Goal: Task Accomplishment & Management: Manage account settings

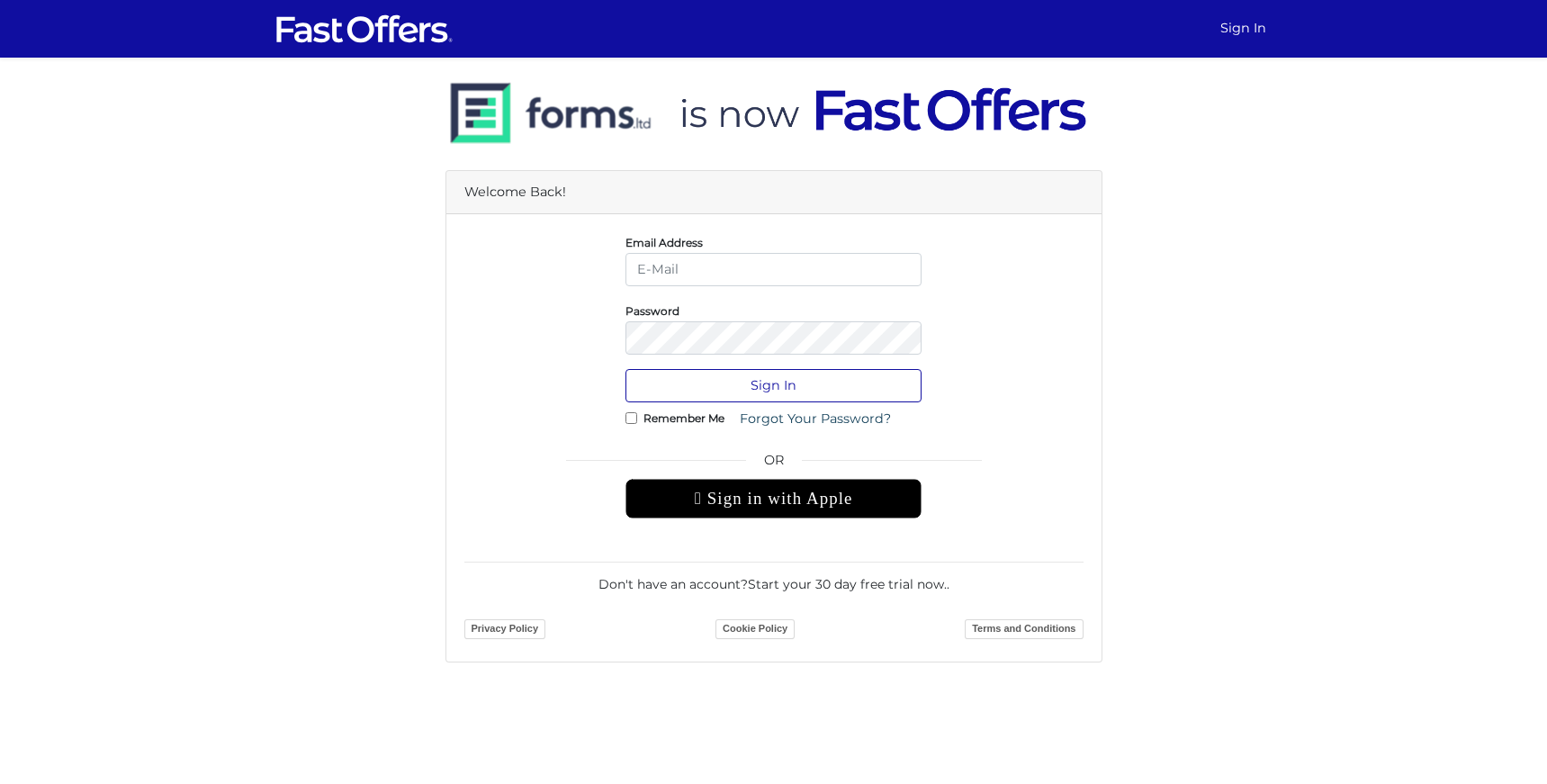
type input "kevin@condos.ca"
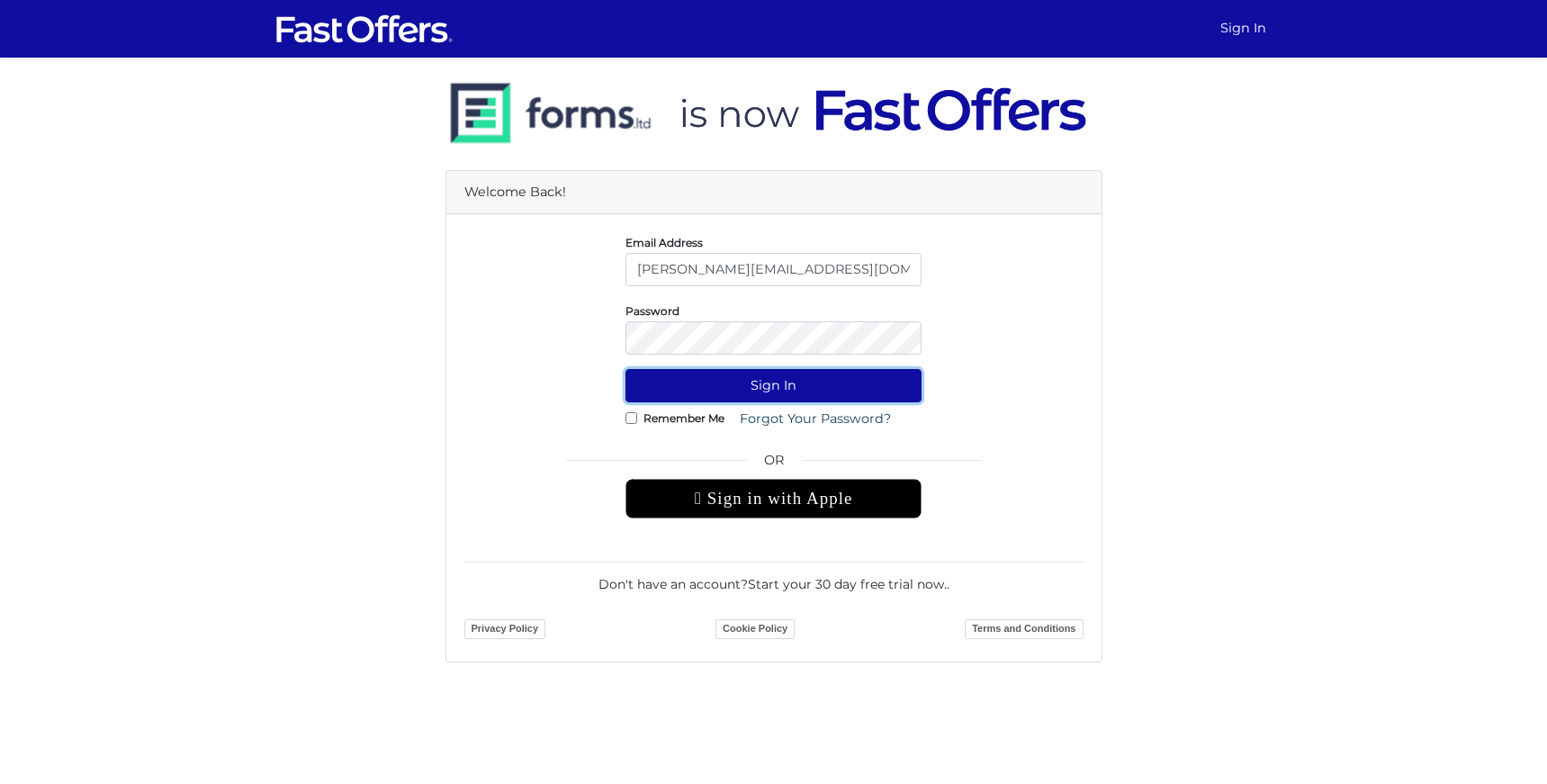
click at [773, 389] on button "Sign In" at bounding box center [774, 386] width 296 height 33
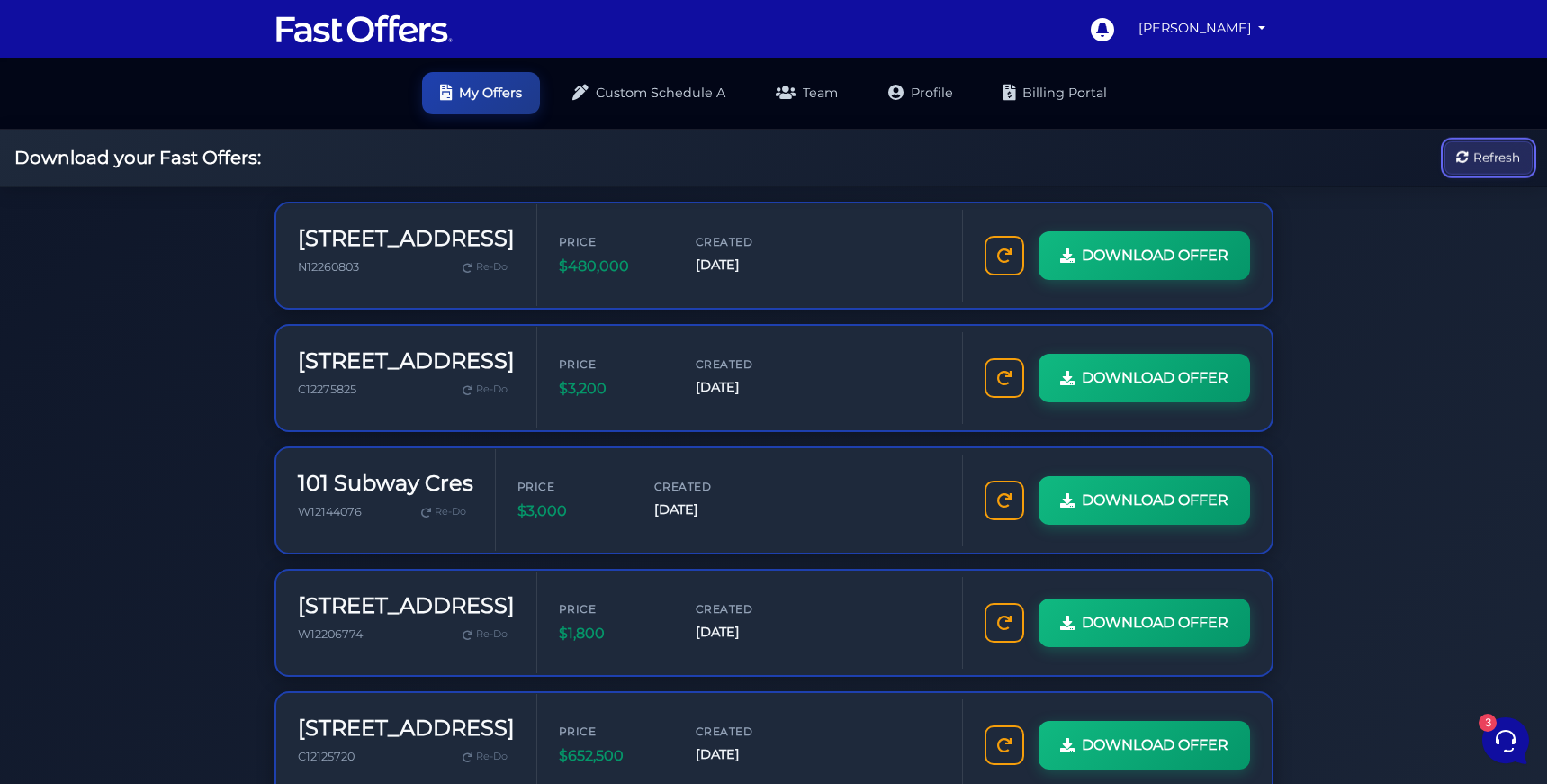
click at [1473, 167] on span "Refresh" at bounding box center [1496, 157] width 47 height 19
click at [430, 16] on img at bounding box center [363, 28] width 180 height 34
click at [1242, 54] on nav "0 Kevin My Offers My Profile Subscribe" at bounding box center [774, 28] width 1547 height 57
click at [1237, 35] on link "[PERSON_NAME]" at bounding box center [1202, 28] width 142 height 35
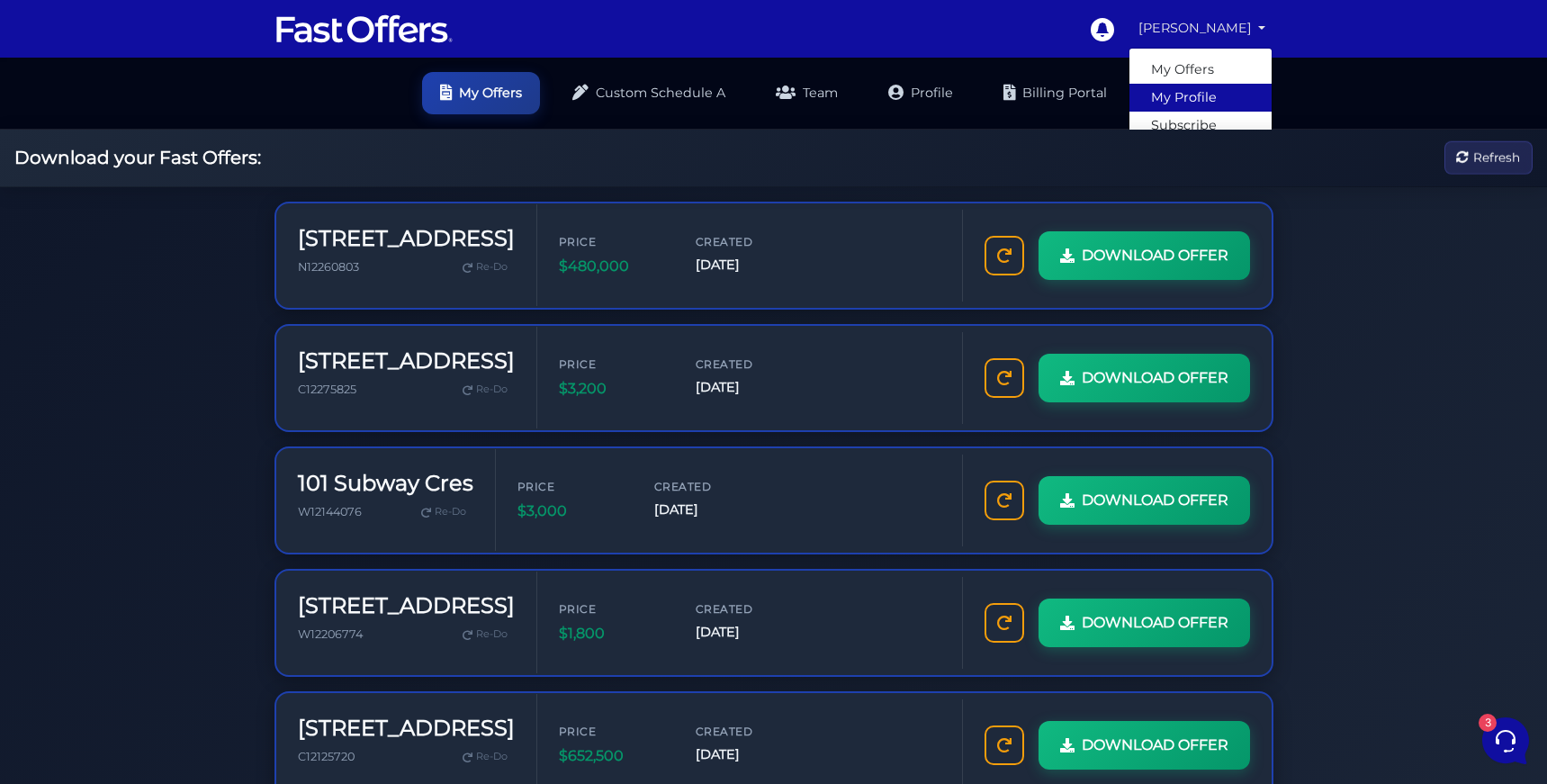
click at [1202, 88] on link "My Profile" at bounding box center [1200, 97] width 142 height 28
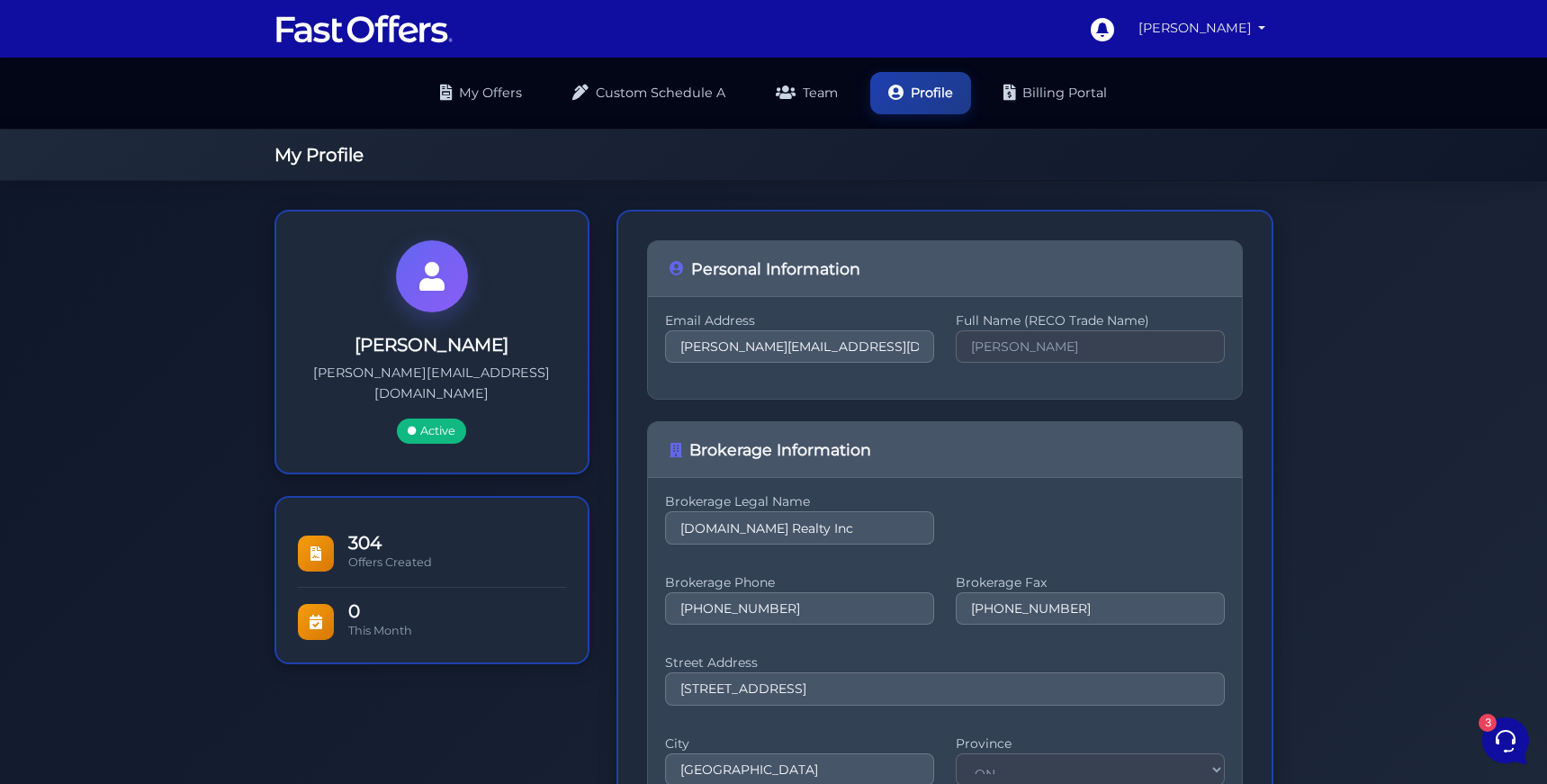
click at [1231, 29] on link "[PERSON_NAME]" at bounding box center [1202, 28] width 142 height 35
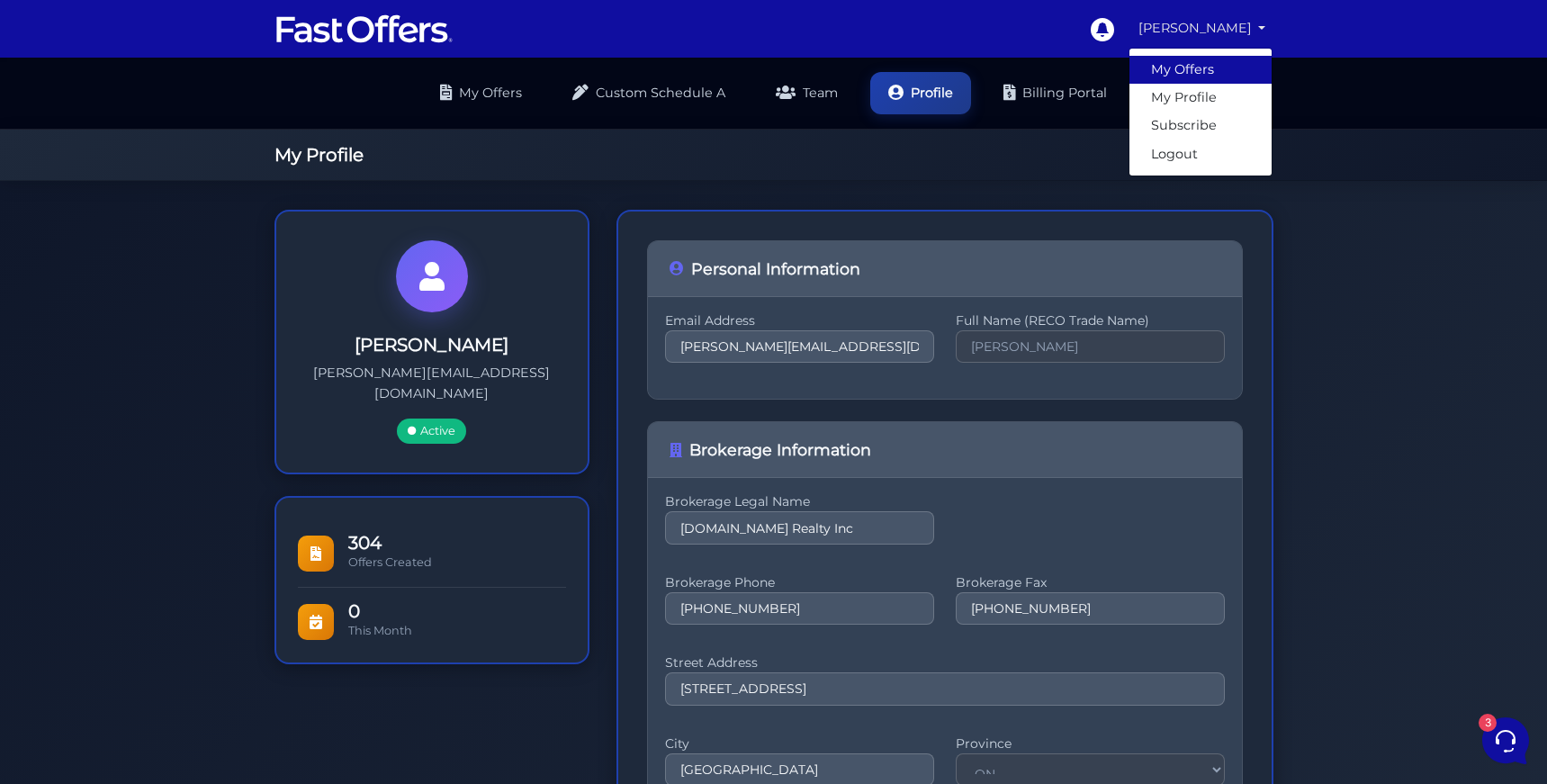
click at [1222, 70] on link "My Offers" at bounding box center [1200, 69] width 142 height 28
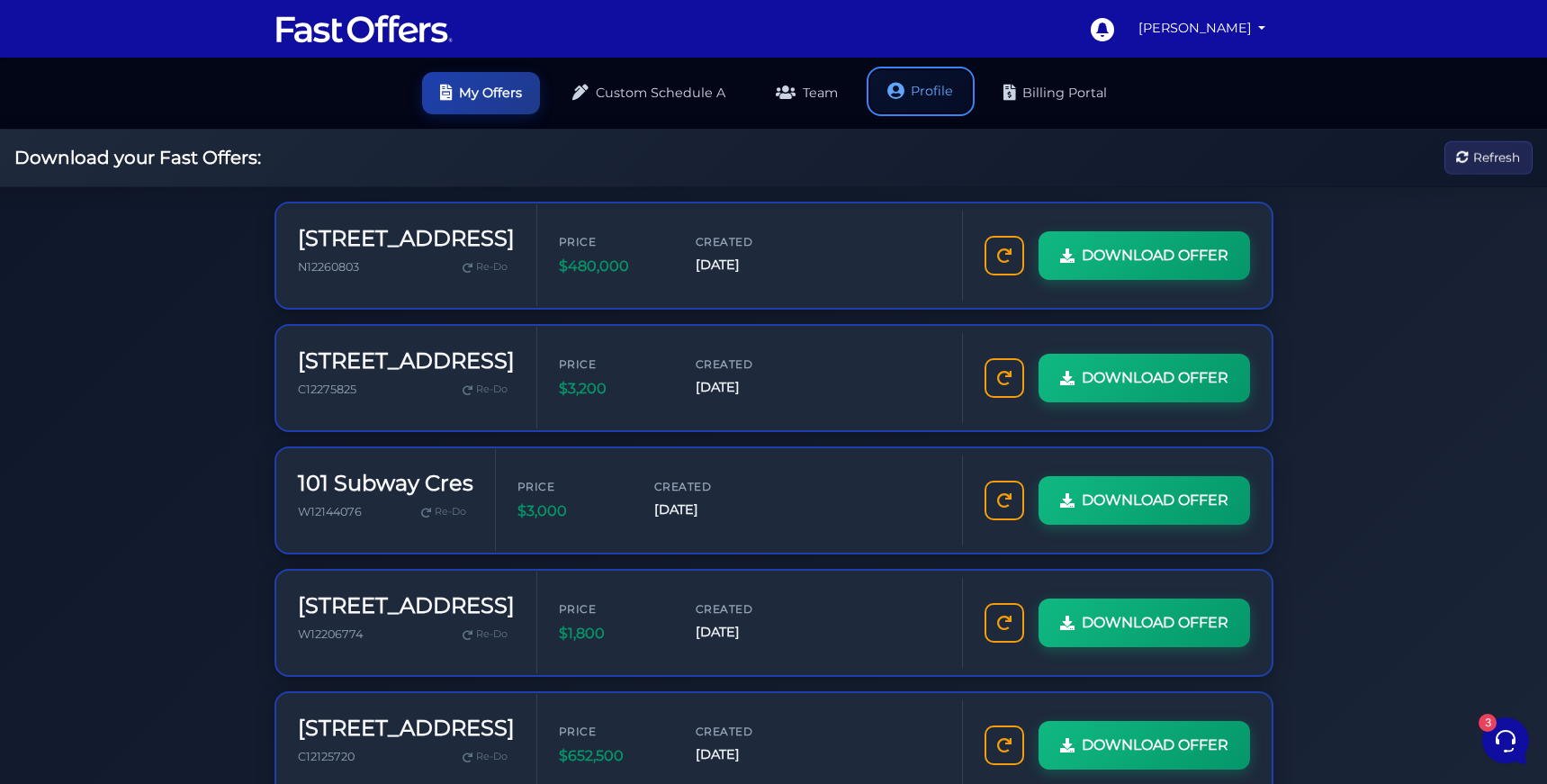
click at [924, 82] on link "Profile" at bounding box center [920, 91] width 101 height 43
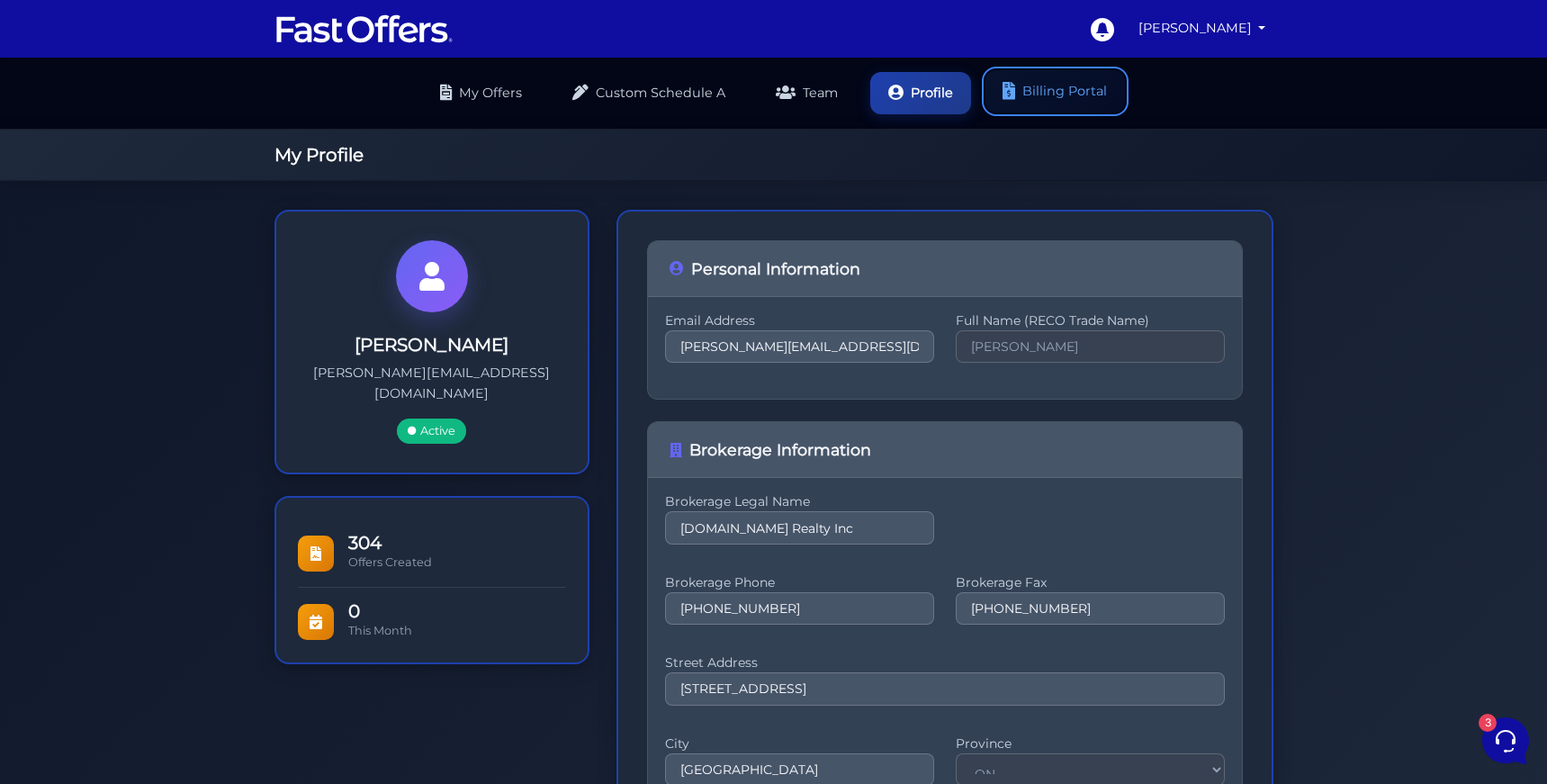
click at [1083, 75] on link "Billing Portal" at bounding box center [1055, 91] width 140 height 43
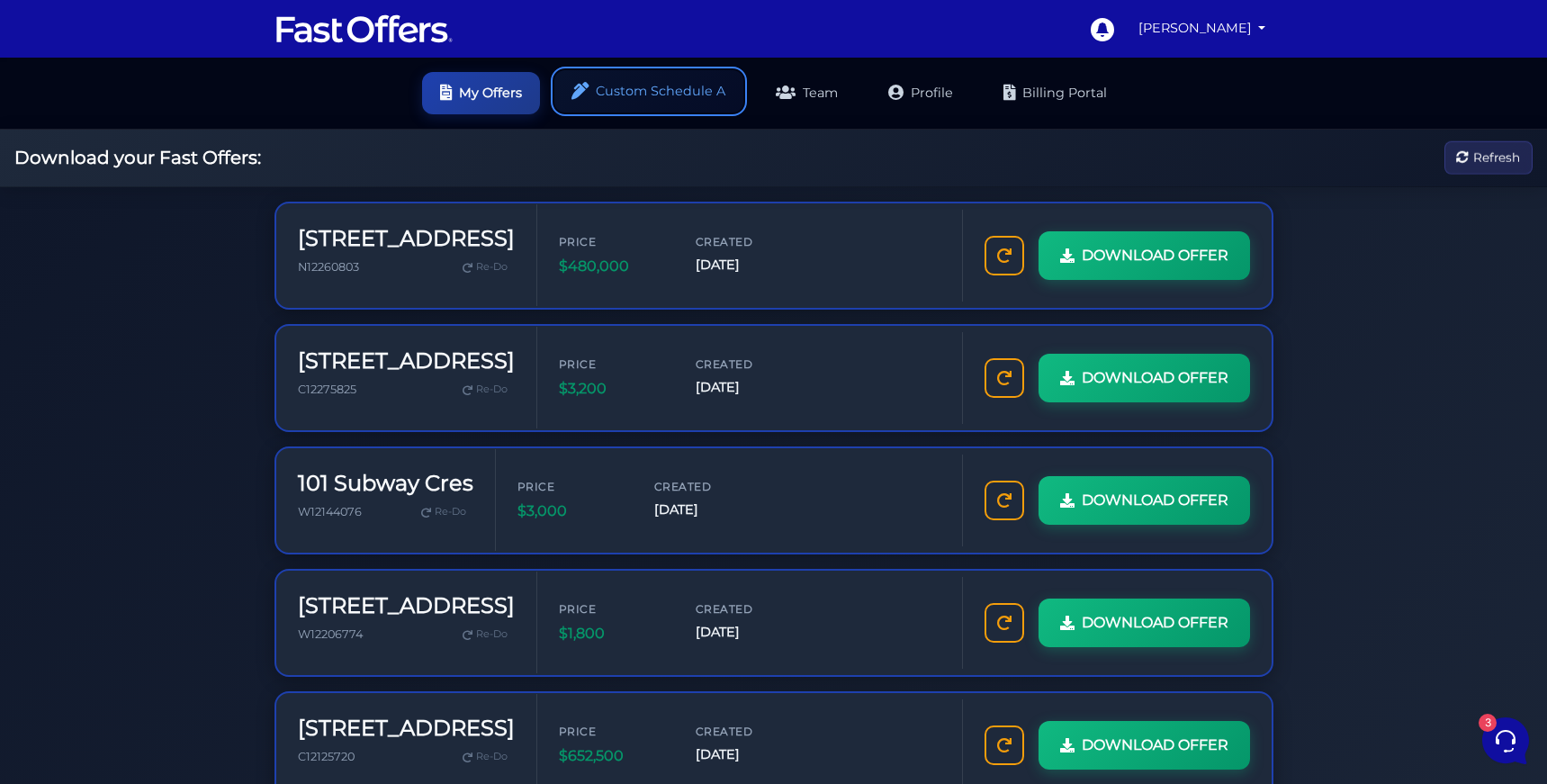
click at [628, 85] on link "Custom Schedule A" at bounding box center [648, 91] width 189 height 43
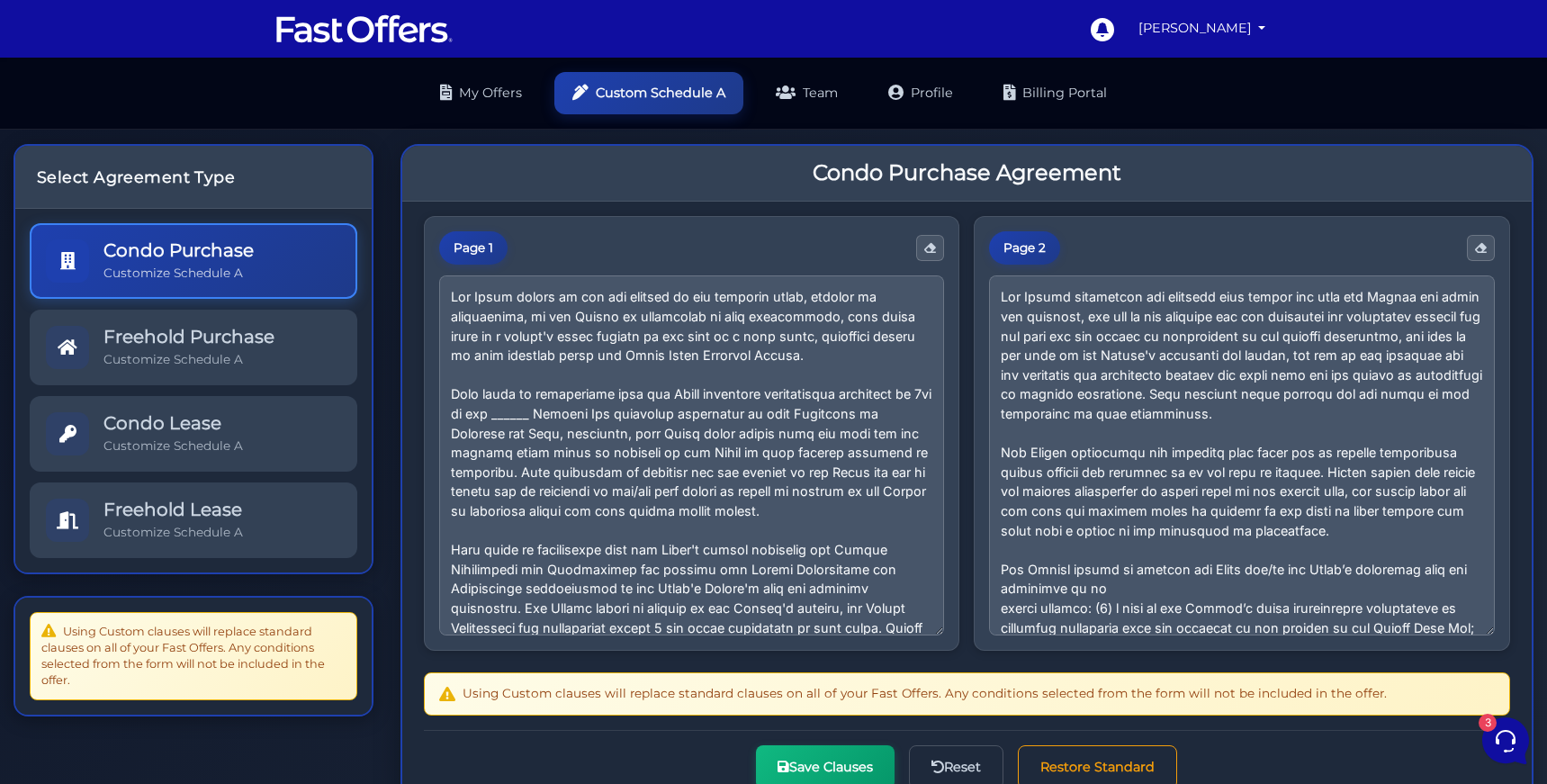
click at [354, 5] on nav "[PERSON_NAME]" at bounding box center [774, 28] width 1547 height 57
click at [353, 41] on img at bounding box center [363, 28] width 180 height 34
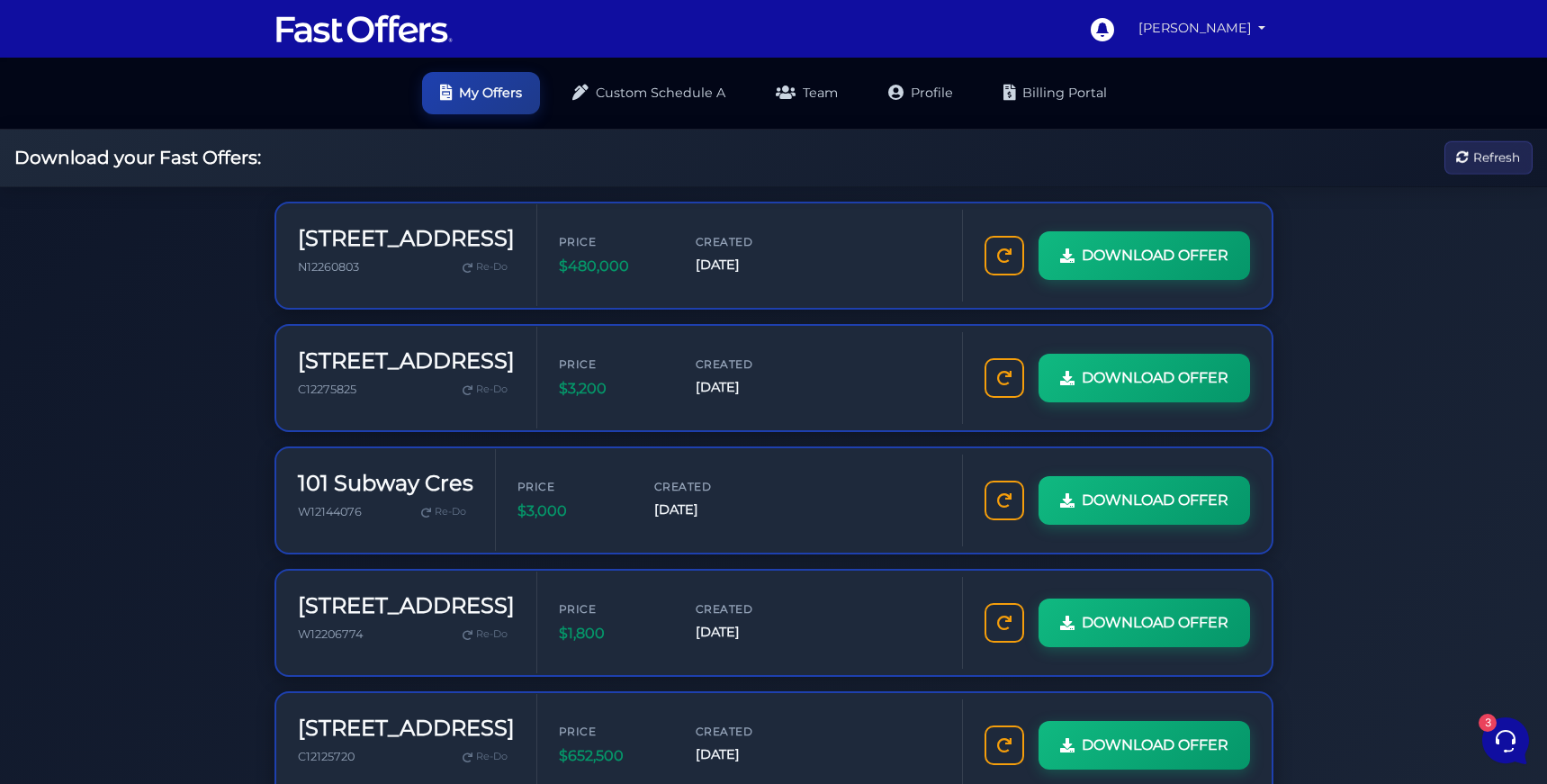
click at [1222, 39] on link "Kevin" at bounding box center [1202, 28] width 142 height 35
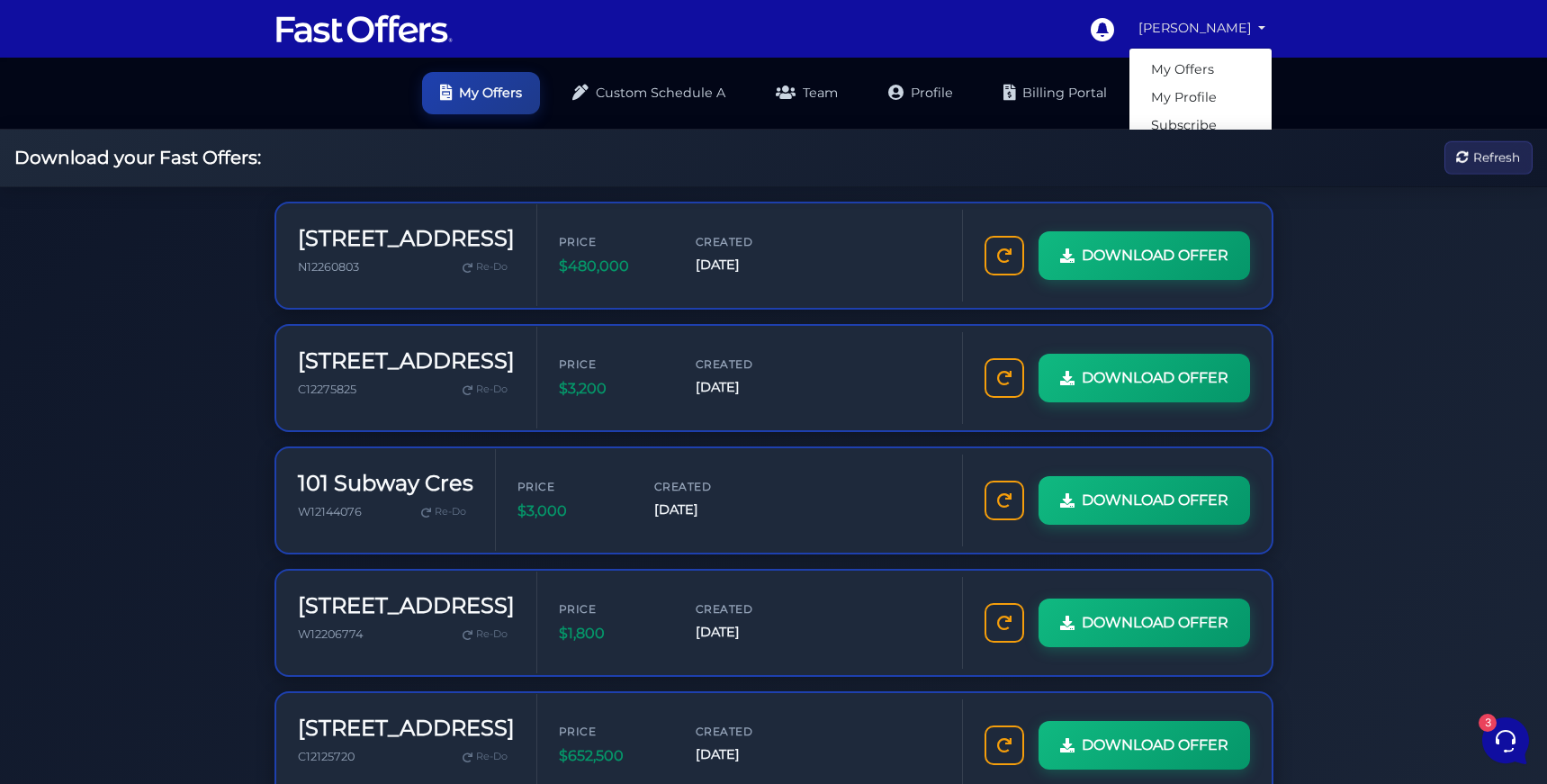
click at [1194, 152] on link "Logout" at bounding box center [1200, 153] width 142 height 28
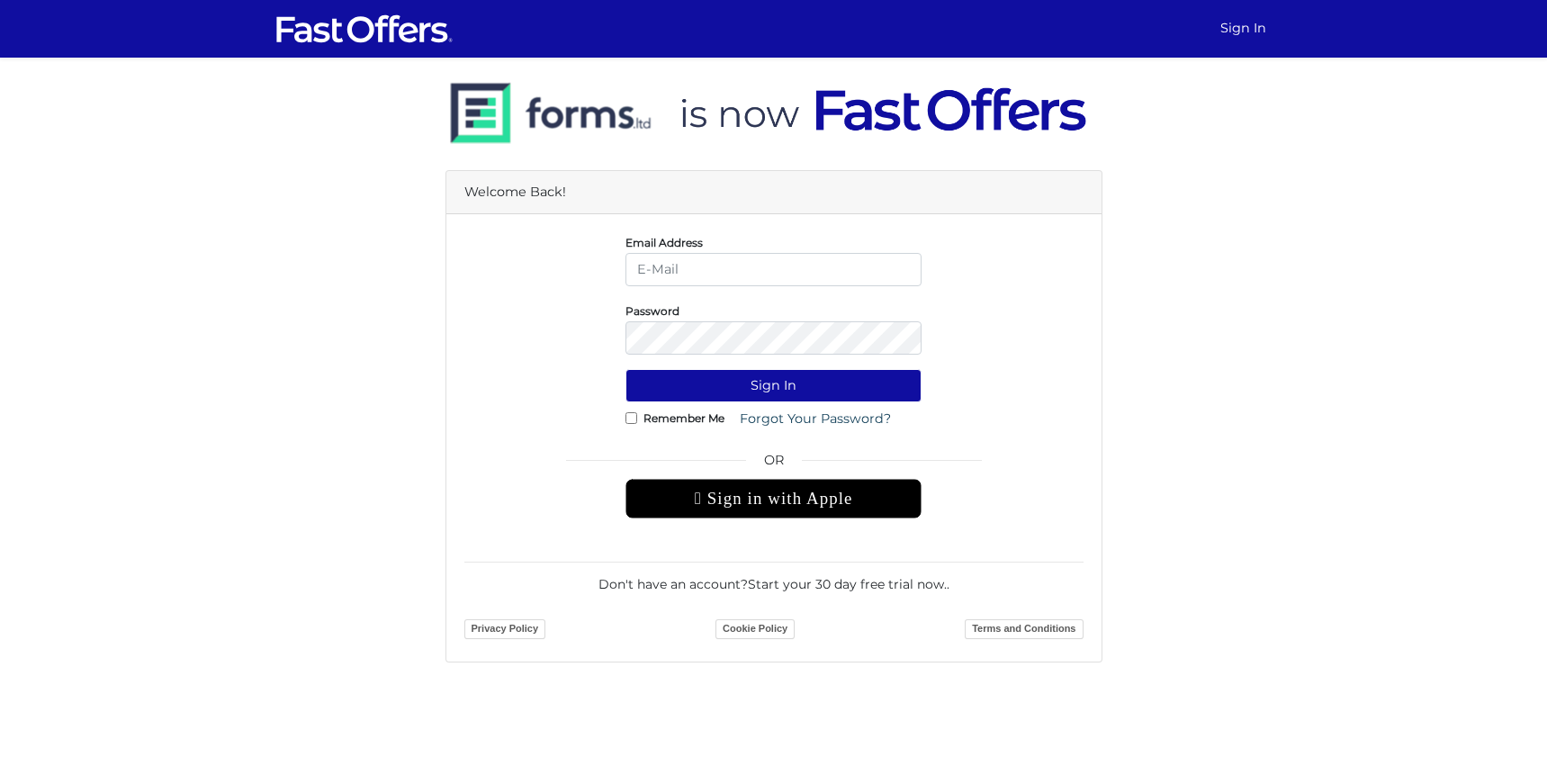
type input "[PERSON_NAME][EMAIL_ADDRESS][DOMAIN_NAME]"
click at [631, 446] on form "Email Address kevin@condos.ca Password Sign In Remember Me OR" at bounding box center [774, 437] width 619 height 411
click at [791, 416] on link "Forgot Your Password?" at bounding box center [815, 419] width 175 height 33
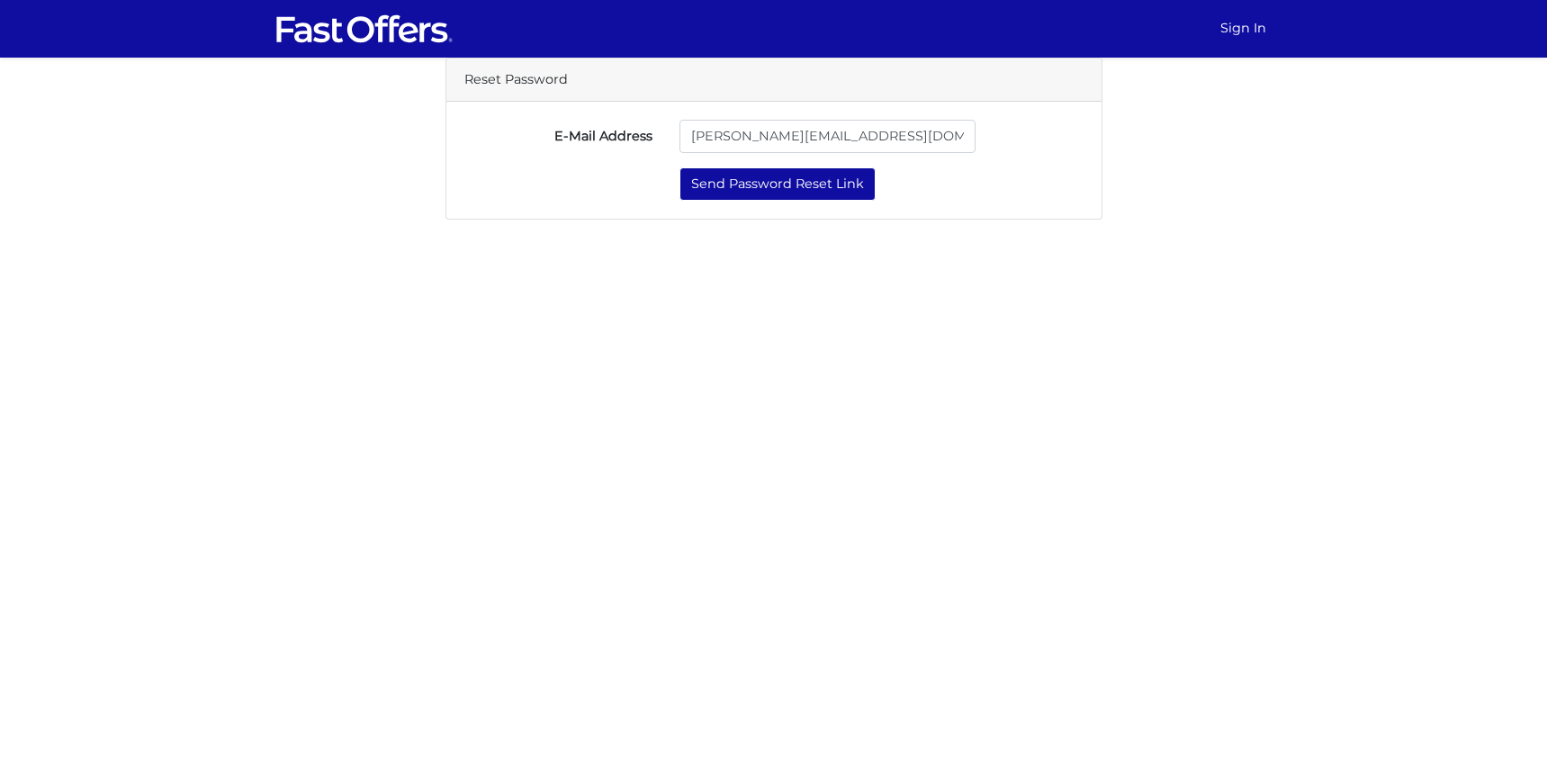
type input "[PERSON_NAME][EMAIL_ADDRESS][DOMAIN_NAME]"
click at [679, 167] on button "Send Password Reset Link" at bounding box center [777, 184] width 196 height 33
click at [758, 188] on button "Send Password Reset Link" at bounding box center [777, 184] width 196 height 33
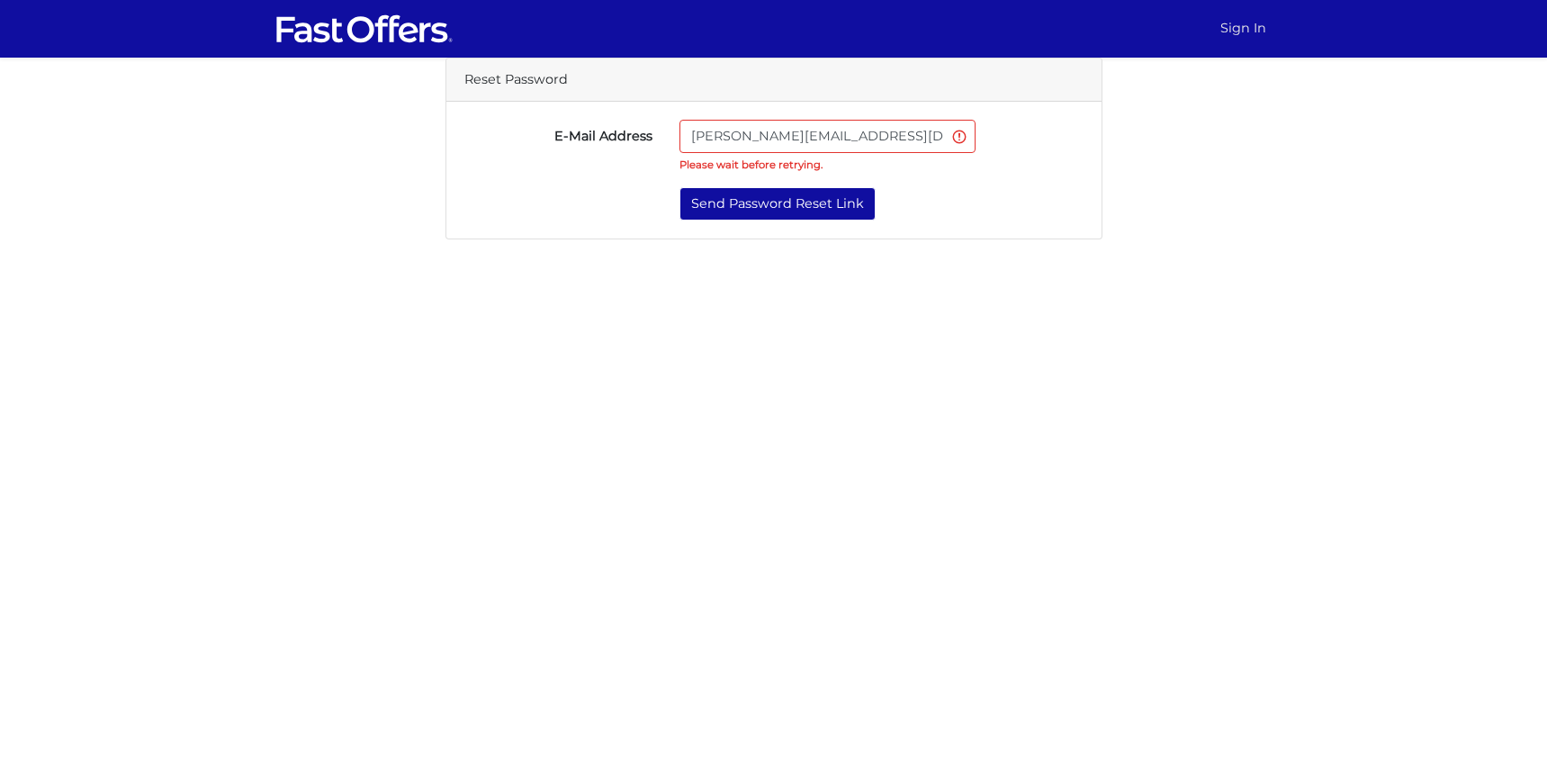
click at [1224, 41] on link "Sign In" at bounding box center [1243, 28] width 60 height 35
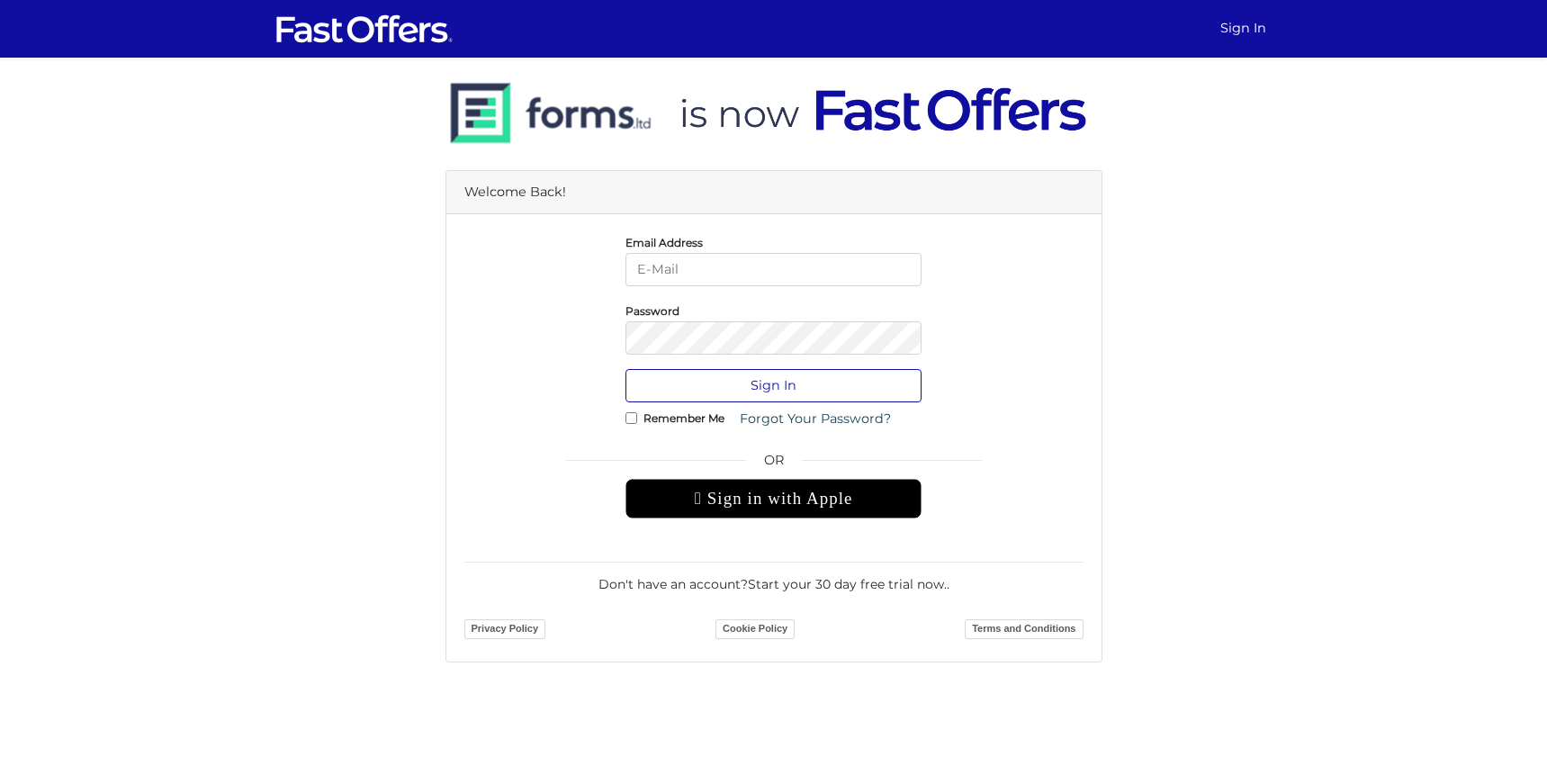
type input "[PERSON_NAME][EMAIL_ADDRESS][DOMAIN_NAME]"
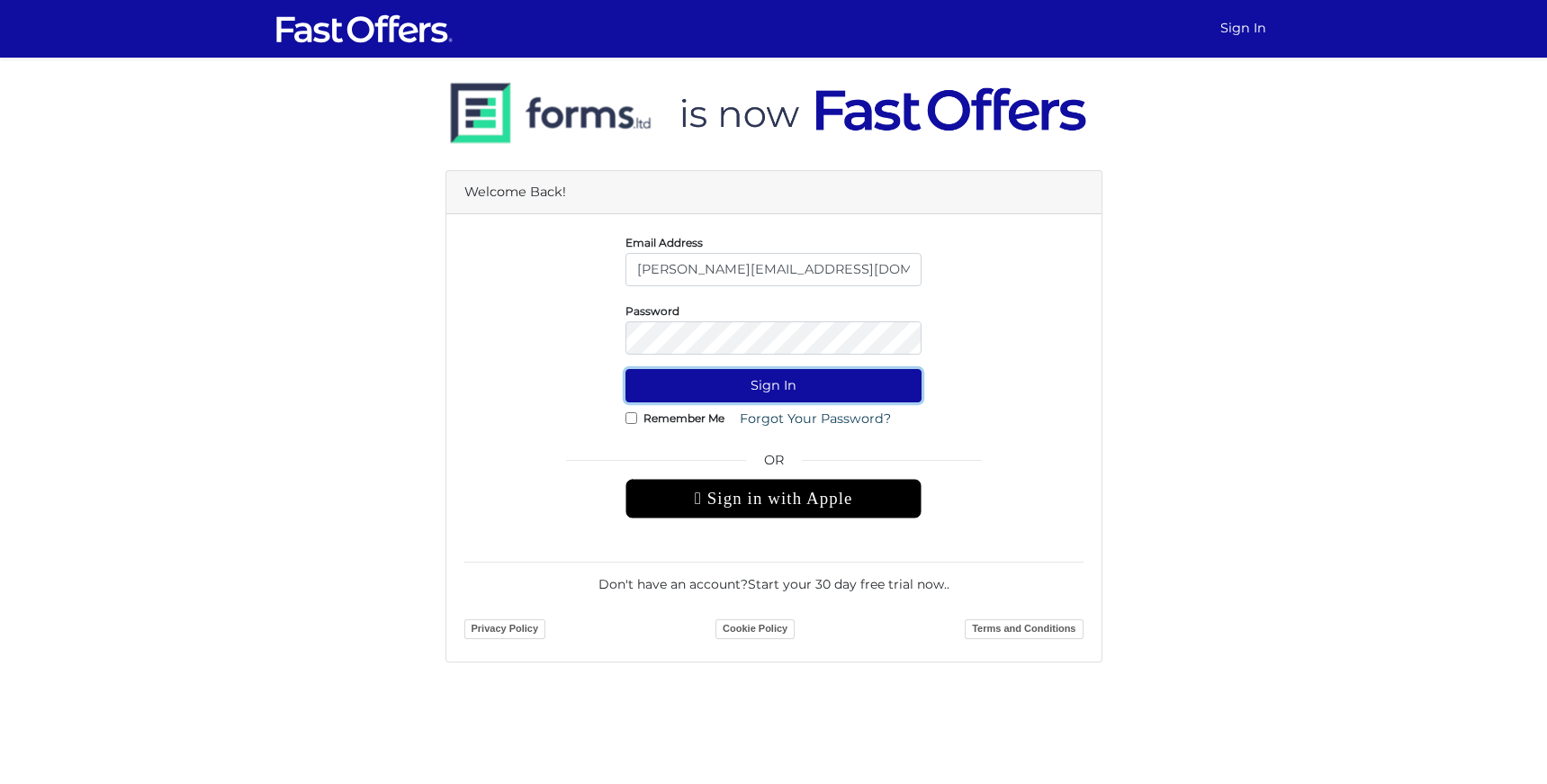
click at [768, 394] on button "Sign In" at bounding box center [774, 386] width 296 height 33
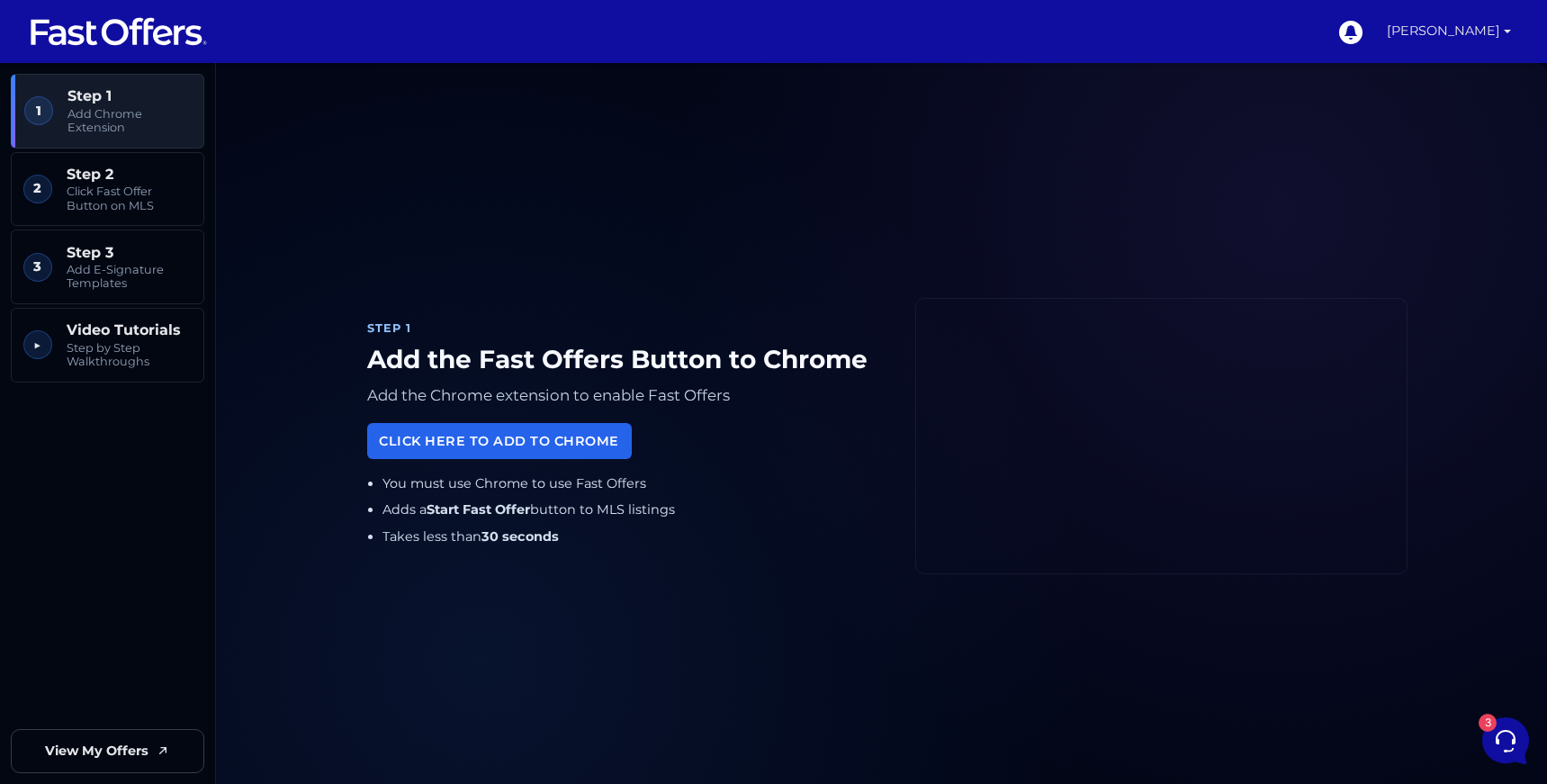
click at [1491, 51] on link "[PERSON_NAME]" at bounding box center [1449, 31] width 139 height 63
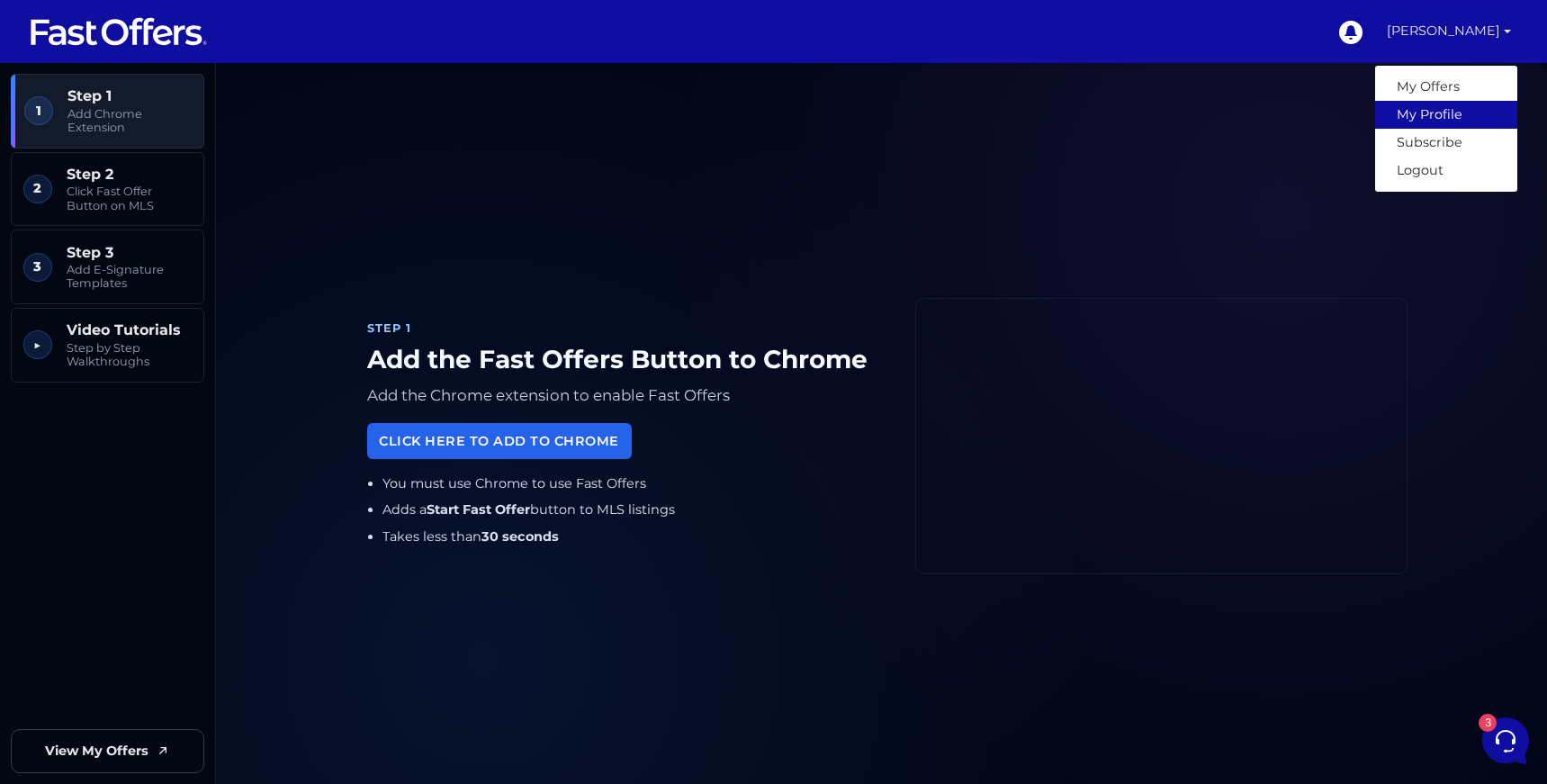
click at [1451, 111] on link "My Profile" at bounding box center [1446, 115] width 142 height 28
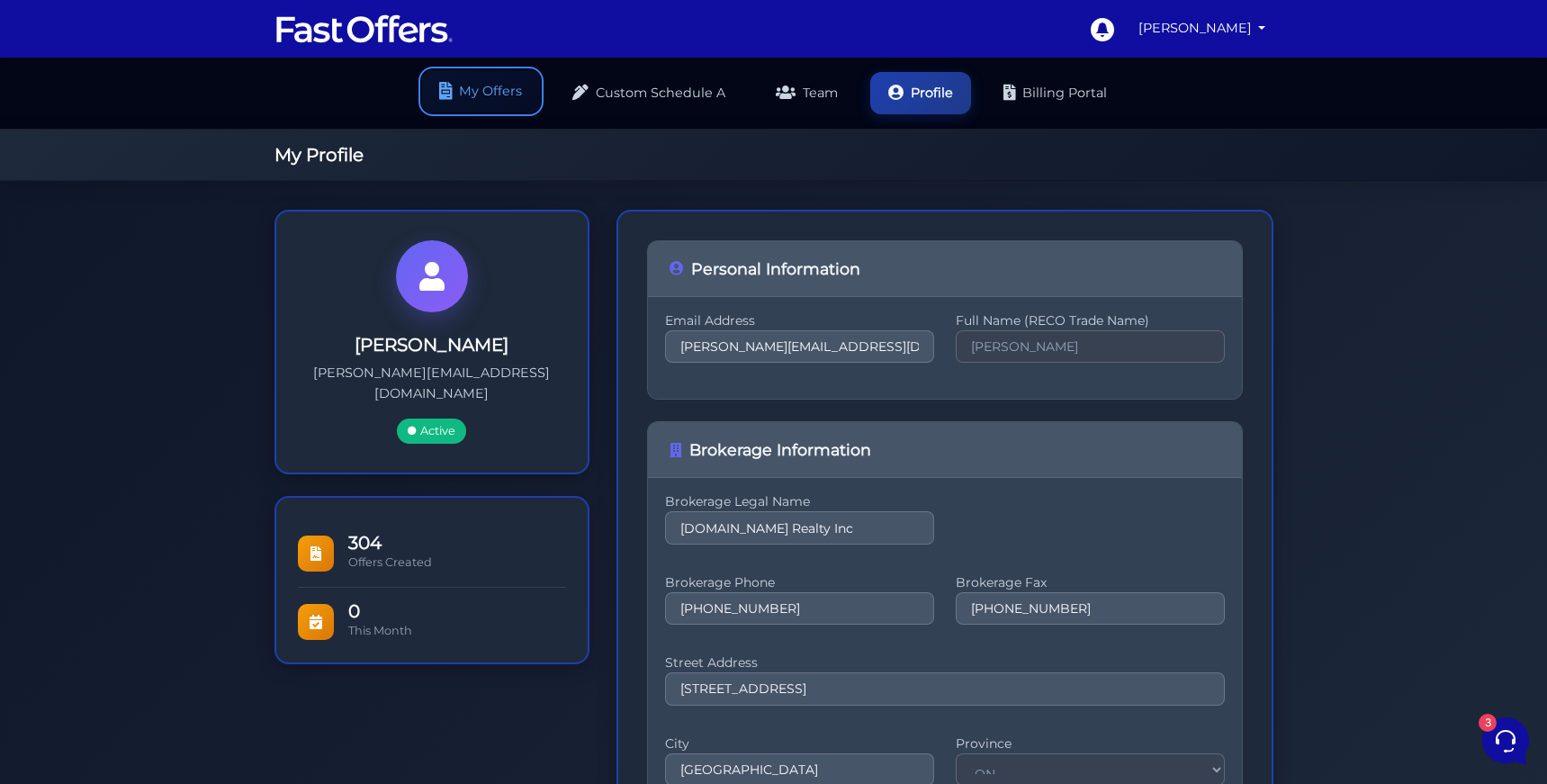
click at [454, 70] on link "My Offers" at bounding box center [480, 91] width 118 height 43
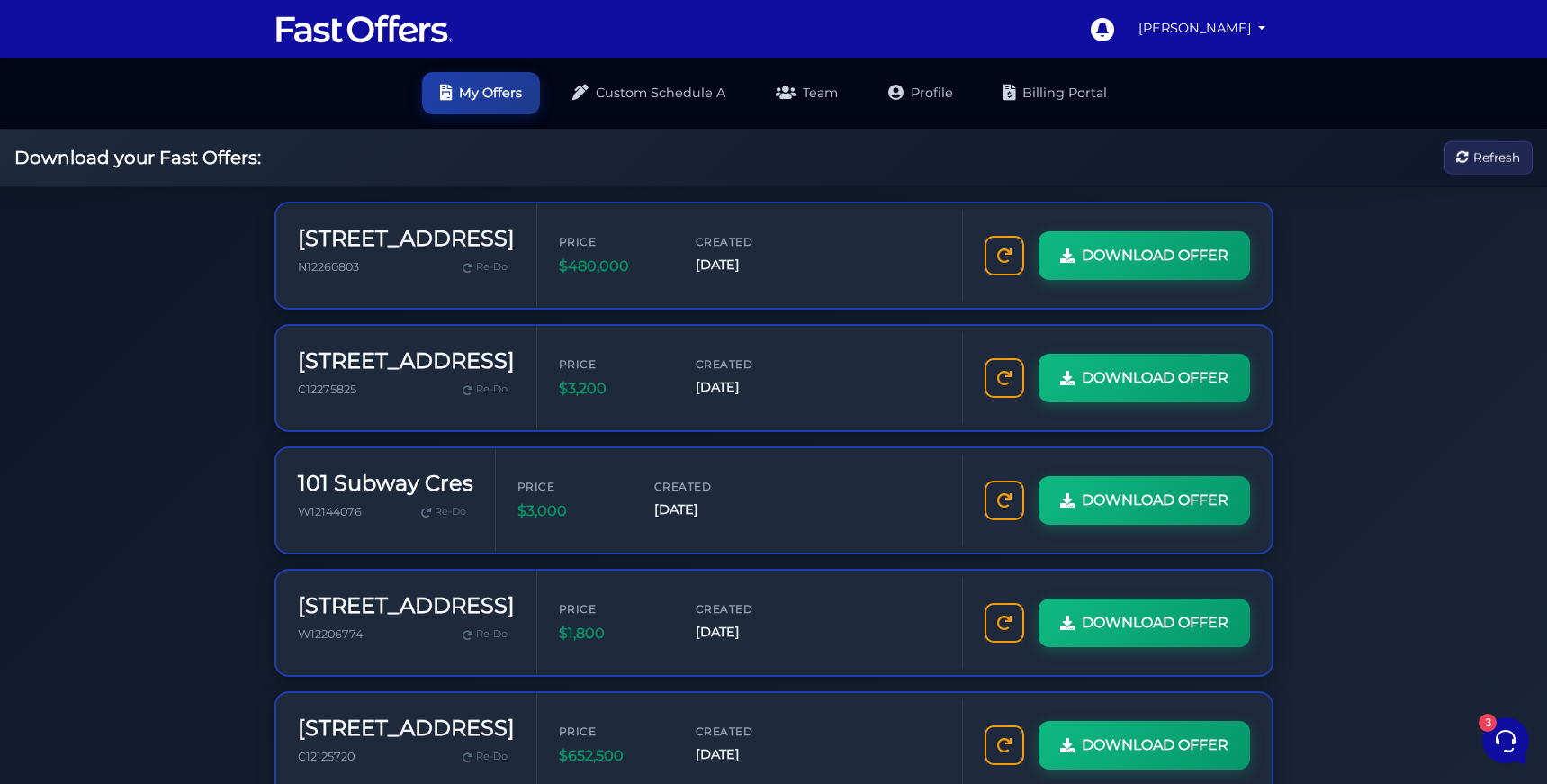
click at [803, 82] on link "Team" at bounding box center [807, 91] width 98 height 43
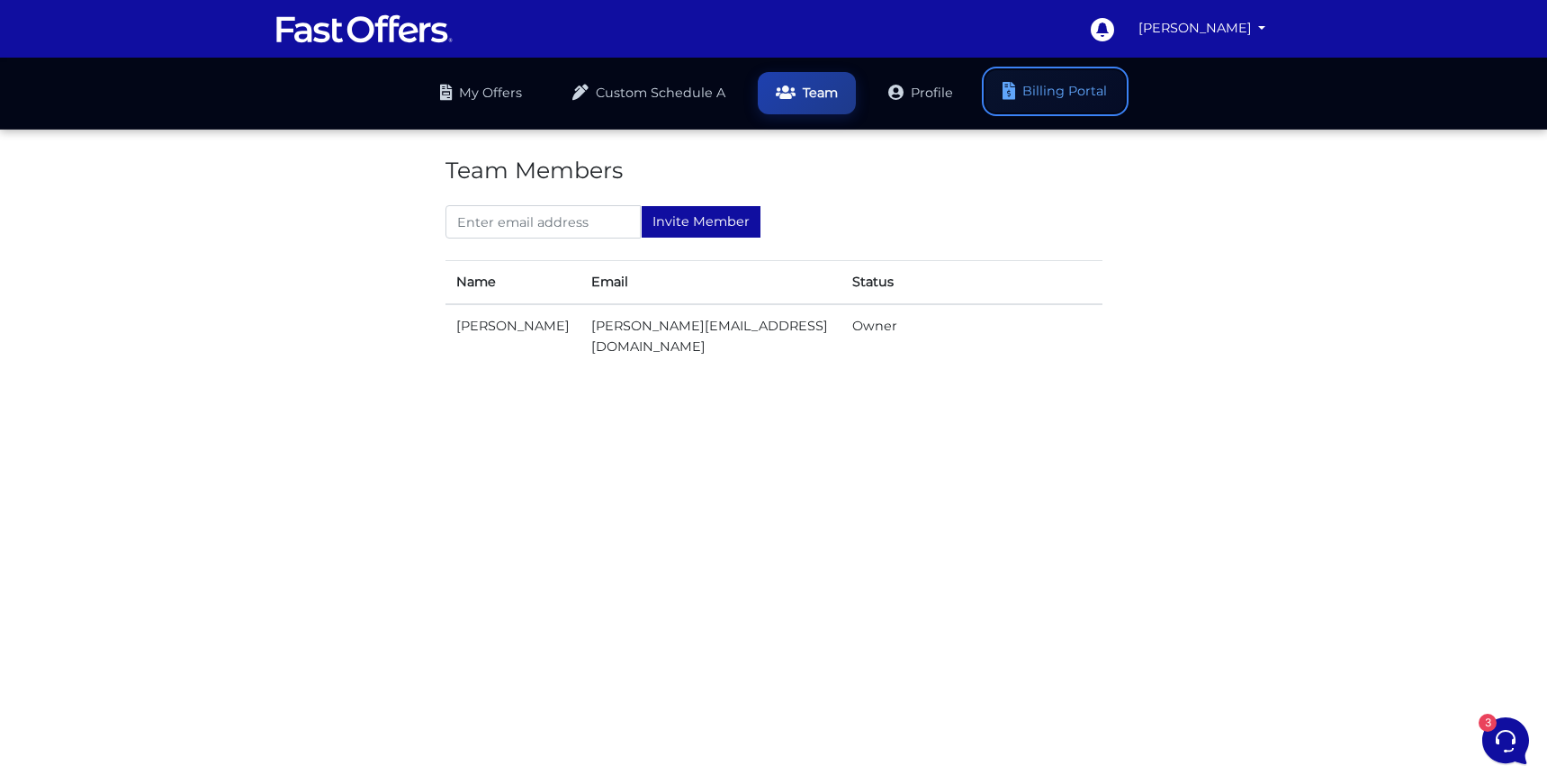
click at [1073, 70] on link "Billing Portal" at bounding box center [1055, 91] width 140 height 43
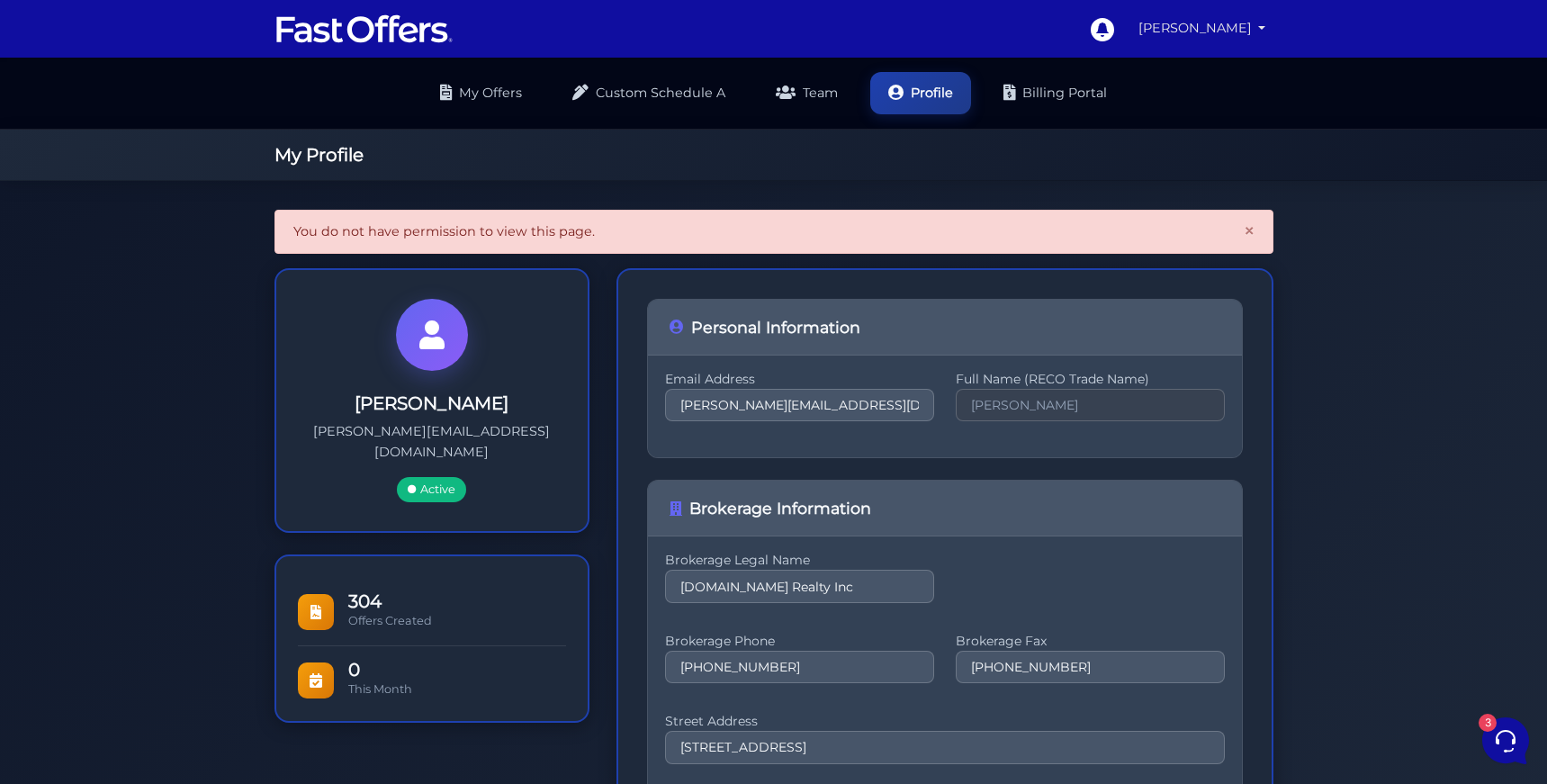
click at [1266, 25] on link "[PERSON_NAME]" at bounding box center [1202, 28] width 142 height 35
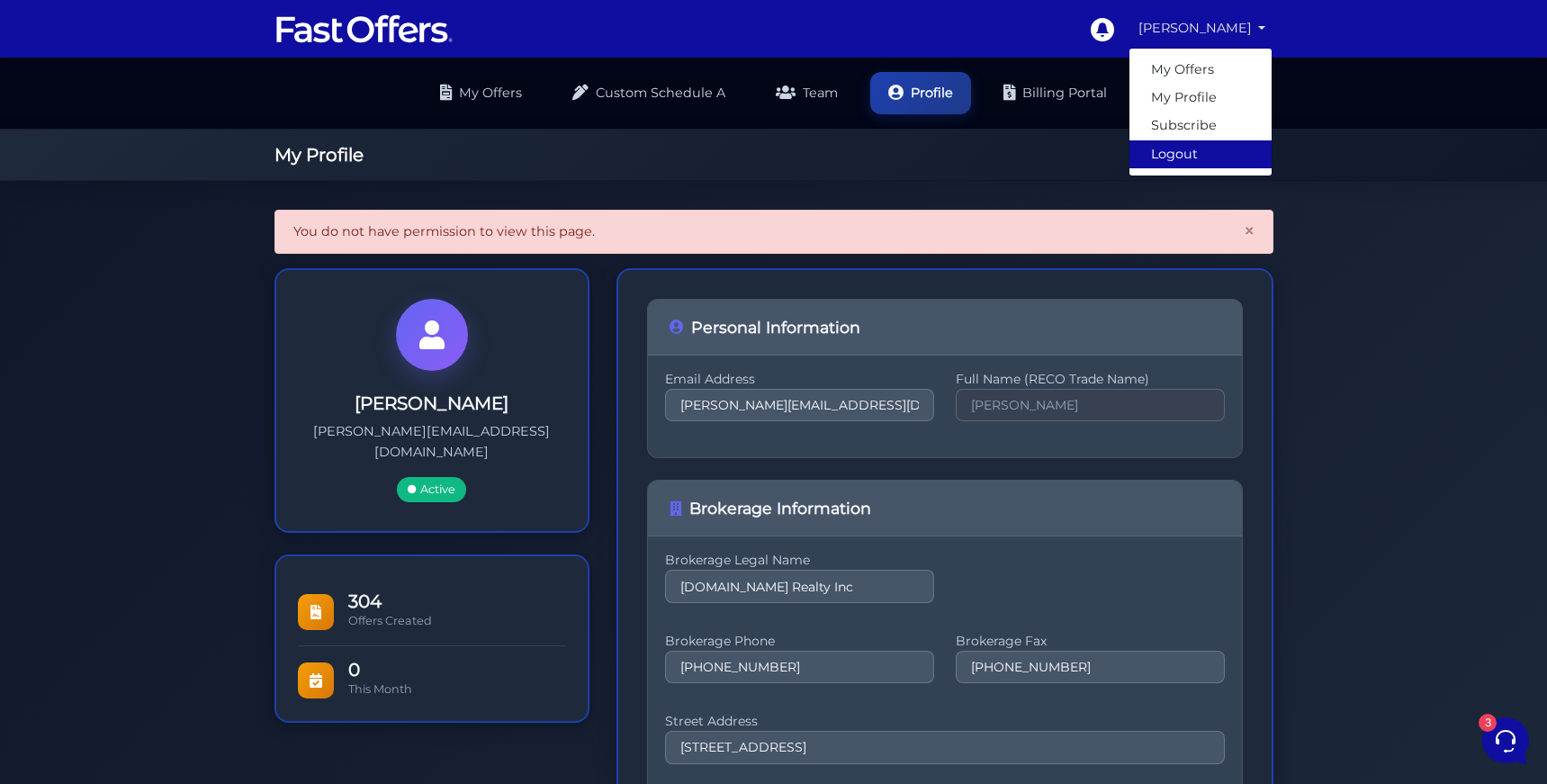
click at [1169, 154] on link "Logout" at bounding box center [1200, 153] width 142 height 28
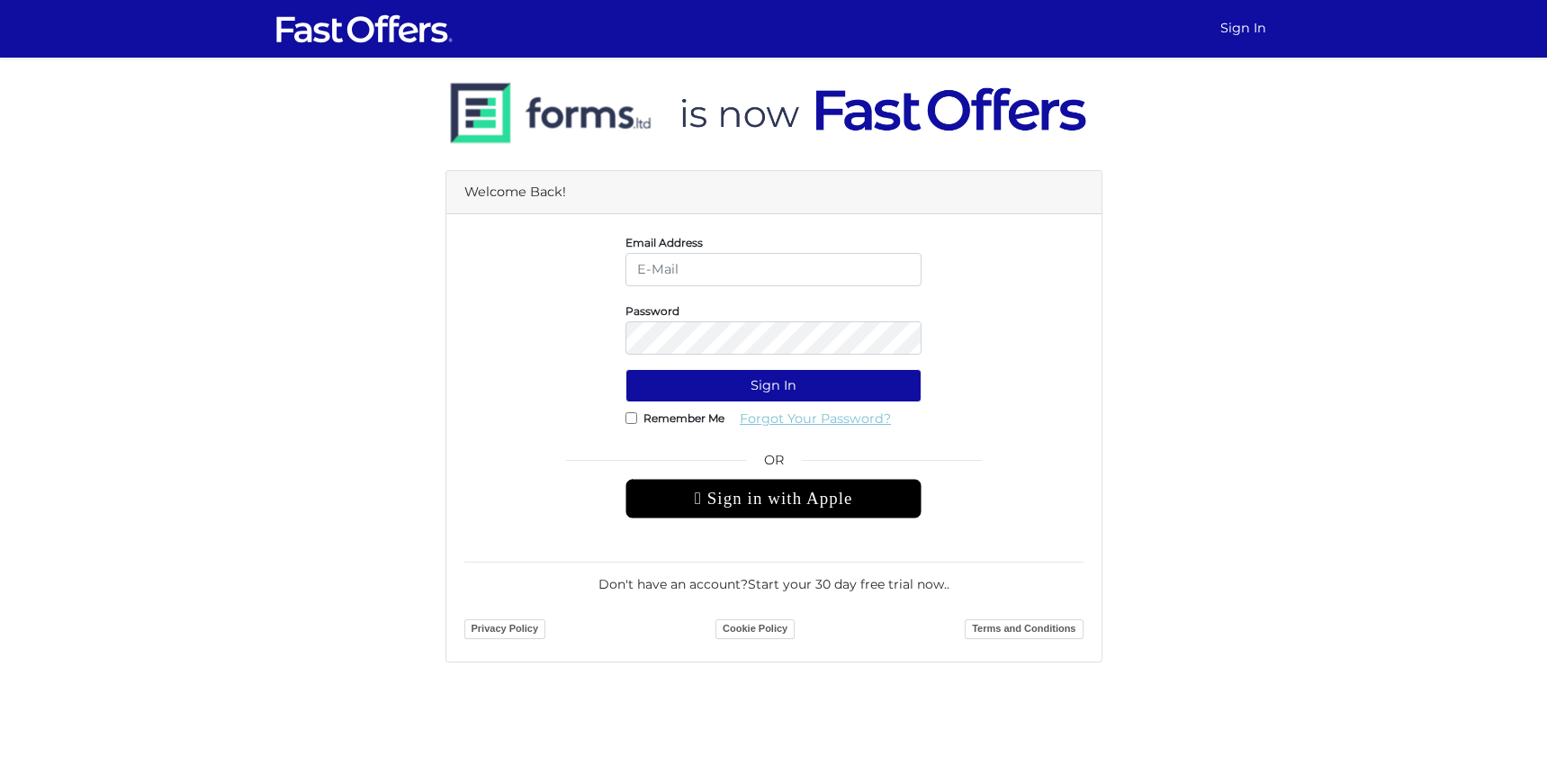
type input "[PERSON_NAME][EMAIL_ADDRESS][DOMAIN_NAME]"
click at [773, 411] on link "Forgot Your Password?" at bounding box center [815, 419] width 175 height 33
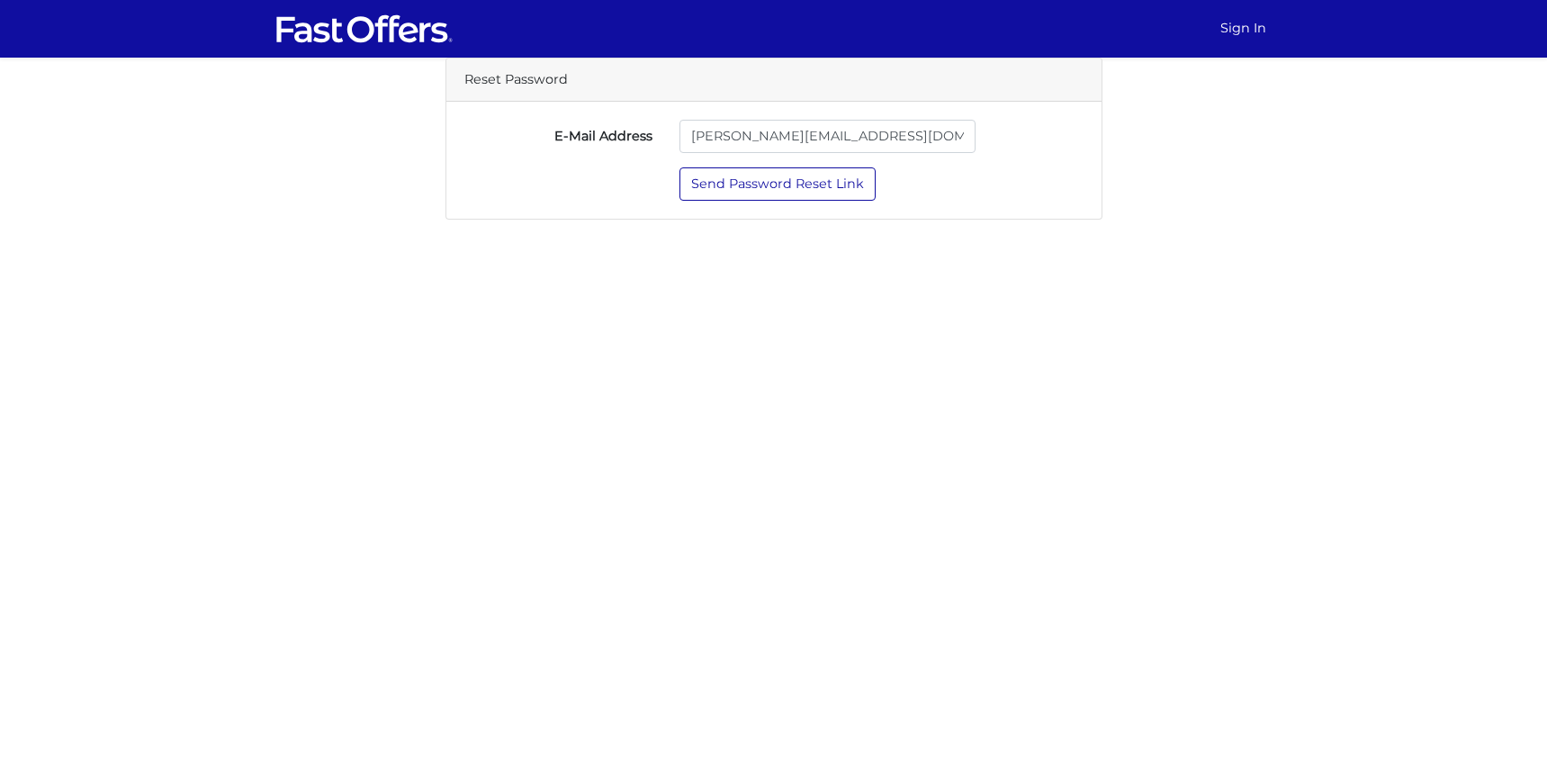
type input "[PERSON_NAME][EMAIL_ADDRESS][DOMAIN_NAME]"
click at [758, 176] on button "Send Password Reset Link" at bounding box center [777, 184] width 196 height 33
